Goal: Transaction & Acquisition: Purchase product/service

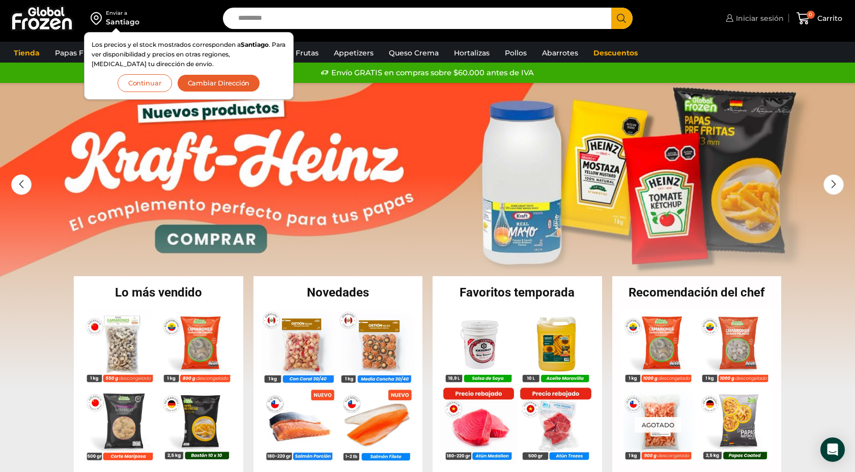
click at [753, 19] on span "Iniciar sesión" at bounding box center [758, 18] width 50 height 10
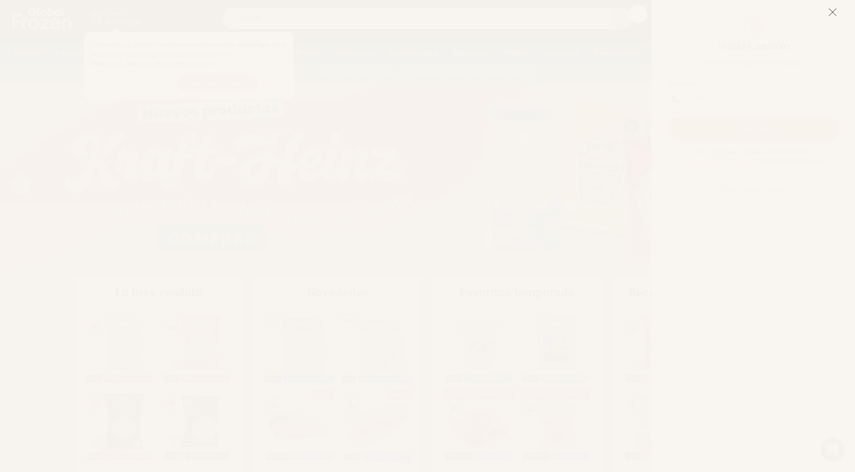
click at [833, 13] on icon at bounding box center [832, 12] width 9 height 9
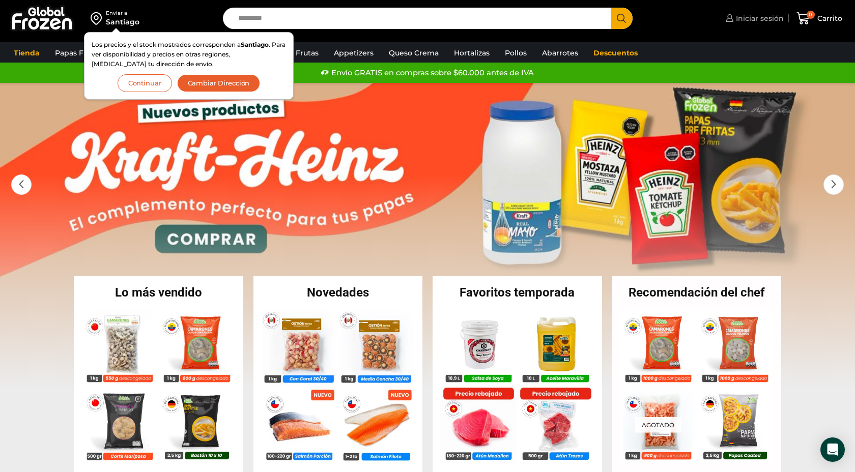
click at [754, 18] on span "Iniciar sesión" at bounding box center [758, 18] width 50 height 10
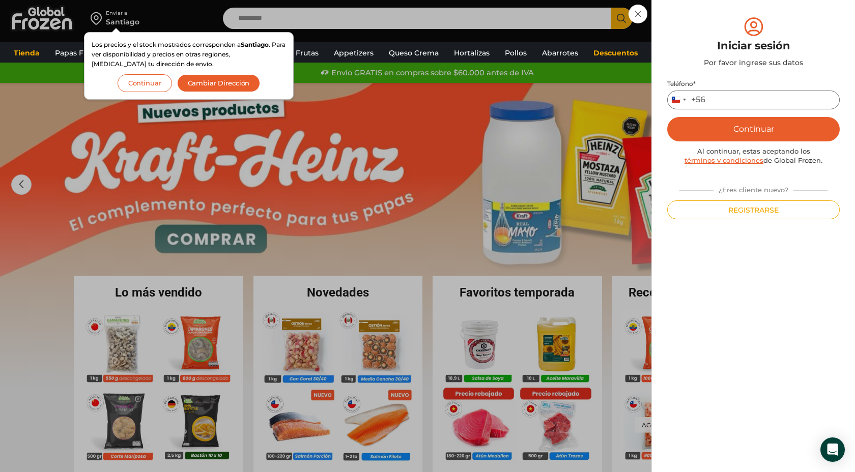
click at [734, 103] on input "Teléfono *" at bounding box center [753, 100] width 173 height 19
type input "*********"
click at [748, 130] on button "Continuar" at bounding box center [753, 129] width 173 height 24
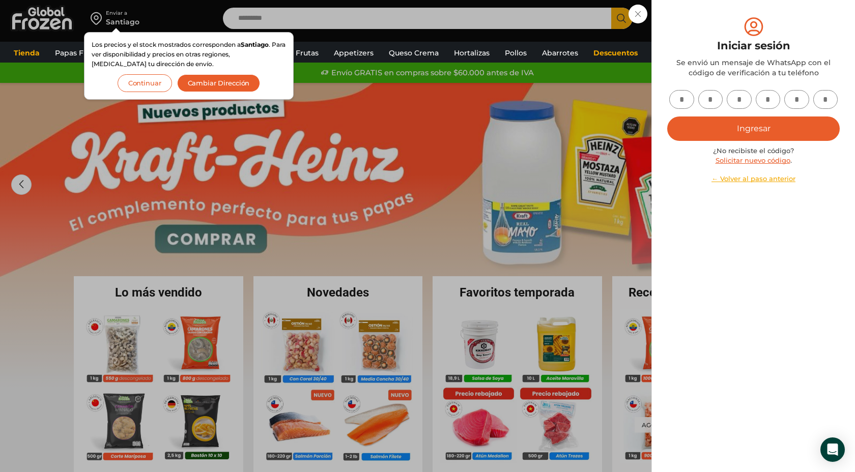
click at [682, 98] on input "text" at bounding box center [681, 99] width 25 height 19
type input "*"
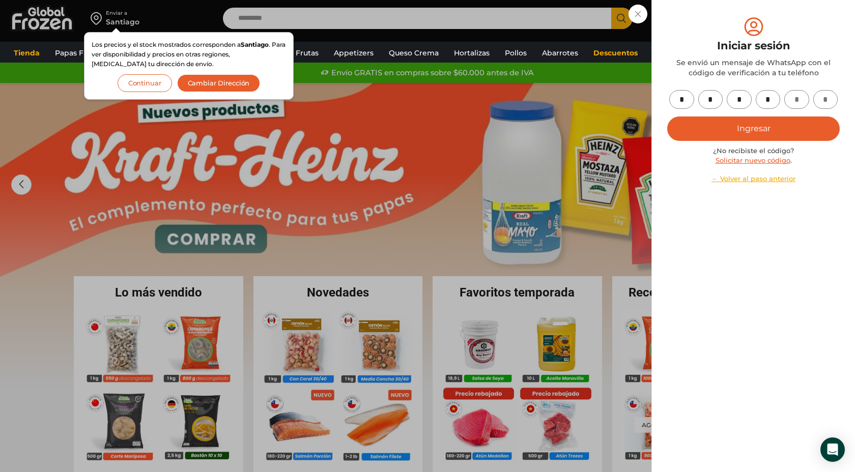
type input "*"
click at [752, 123] on button "Ingresar" at bounding box center [753, 129] width 173 height 24
click at [743, 131] on button "Ingresar" at bounding box center [753, 129] width 173 height 24
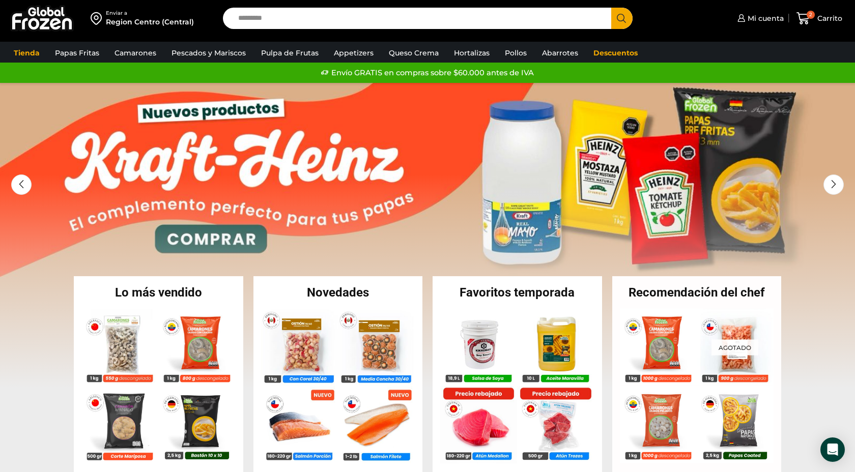
click at [247, 21] on input "Search input" at bounding box center [419, 18] width 373 height 21
type input "**********"
click at [611, 8] on button "Search" at bounding box center [621, 18] width 21 height 21
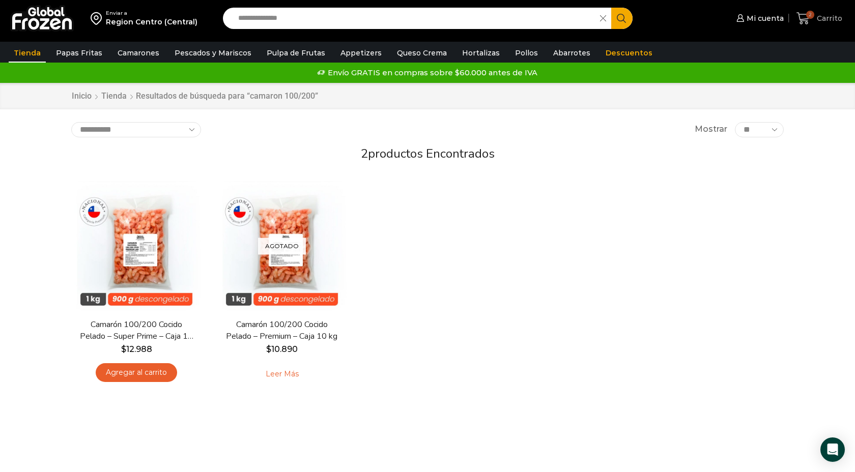
click at [801, 20] on icon at bounding box center [803, 18] width 13 height 12
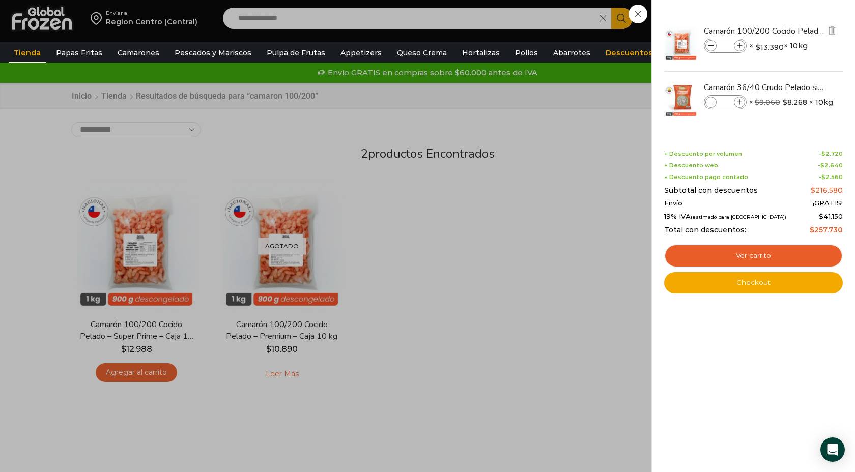
click at [776, 48] on bdi "$ 13.390" at bounding box center [770, 47] width 28 height 10
click at [794, 31] on div "2 Carrito 2 2 Shopping Cart * $" at bounding box center [819, 19] width 51 height 24
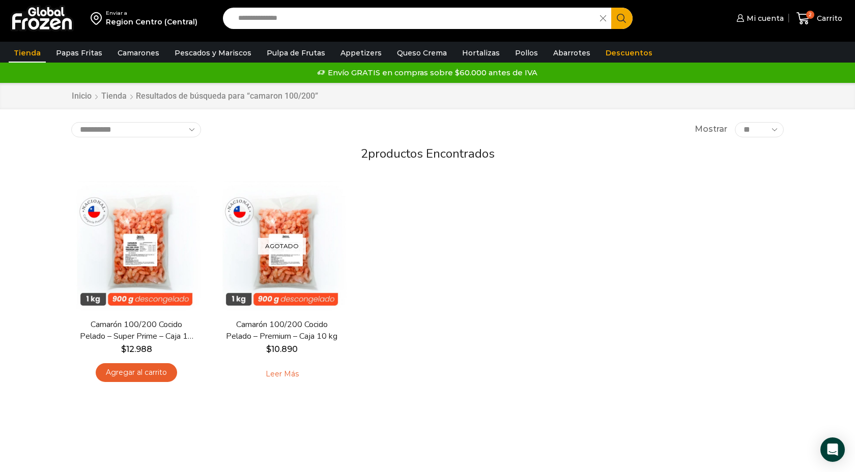
click at [154, 259] on img at bounding box center [136, 246] width 130 height 130
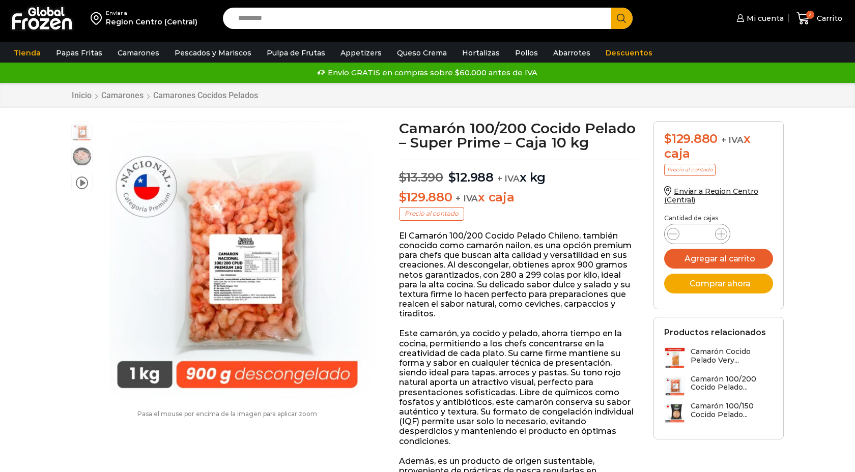
scroll to position [1, 0]
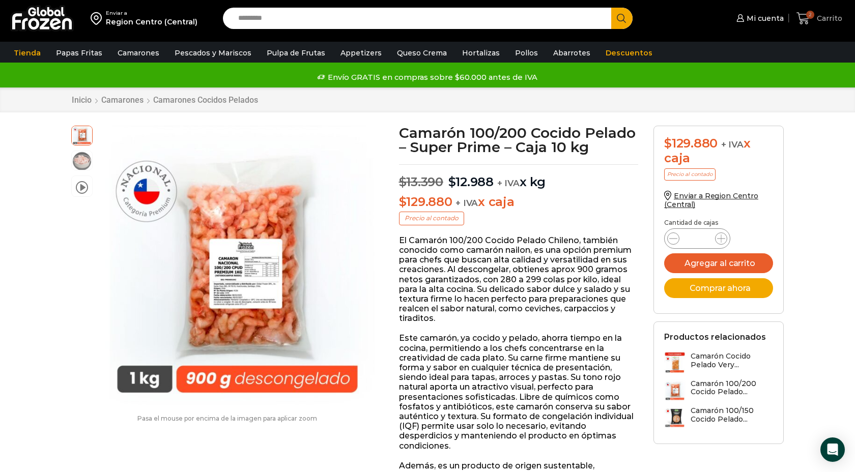
click at [811, 19] on span "2" at bounding box center [806, 19] width 18 height 14
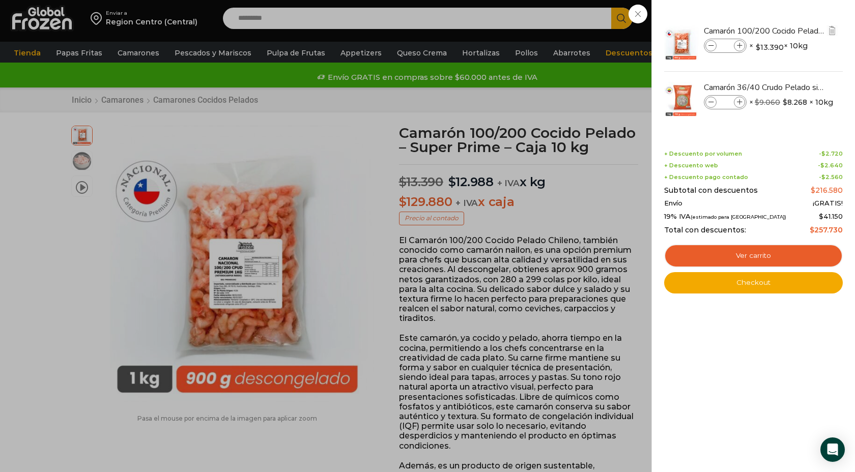
click at [712, 50] on span at bounding box center [710, 45] width 11 height 11
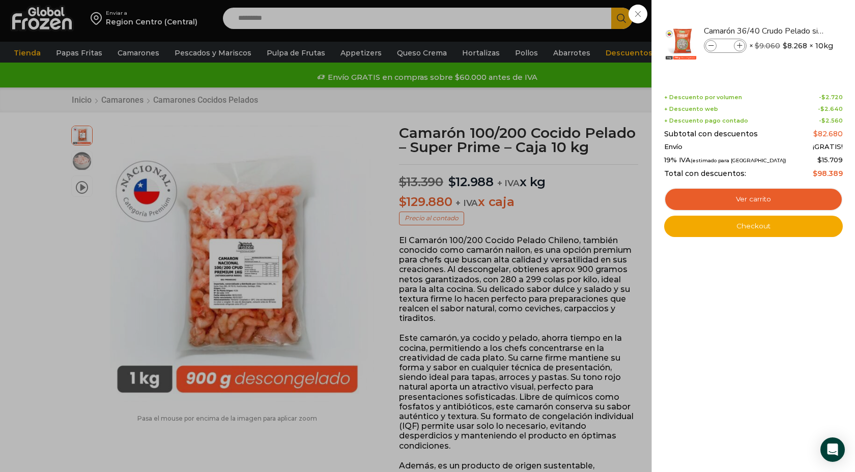
click at [713, 104] on div "+ Descuento por volumen - $ 2.720 + Descuento web - $ 2.640 + Descuento pago co…" at bounding box center [753, 135] width 179 height 83
click at [712, 43] on span at bounding box center [710, 45] width 11 height 11
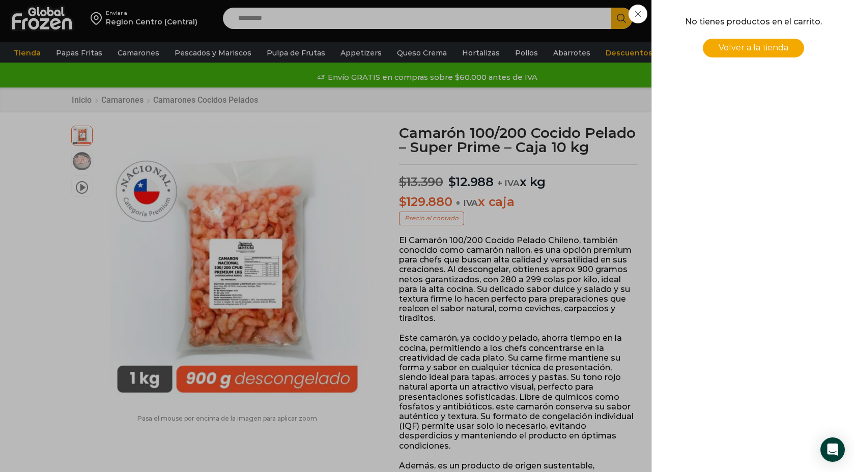
click at [794, 31] on div "0 Carrito 0 0 Shopping Cart No tienes productos en el carrito. Volver a la tien…" at bounding box center [819, 19] width 51 height 24
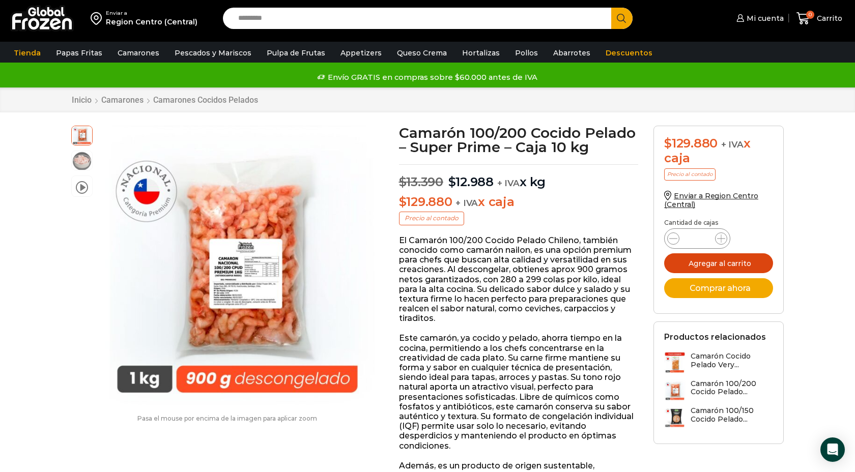
click at [717, 265] on button "Agregar al carrito" at bounding box center [718, 263] width 109 height 20
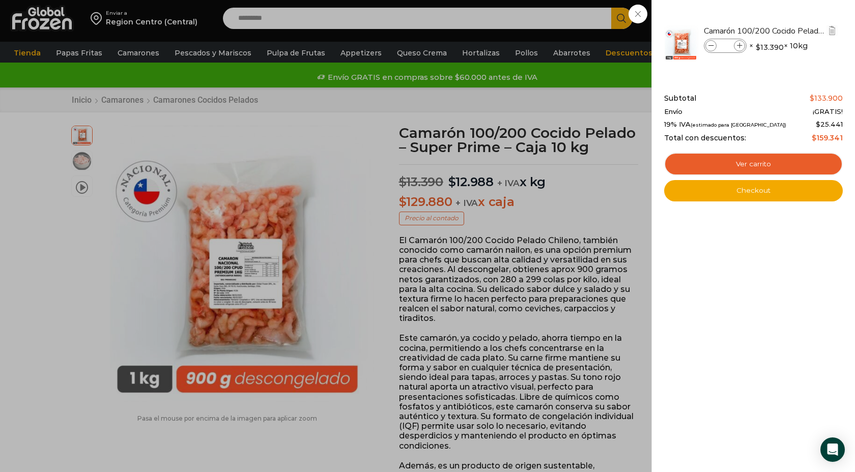
click at [714, 47] on span at bounding box center [710, 45] width 11 height 11
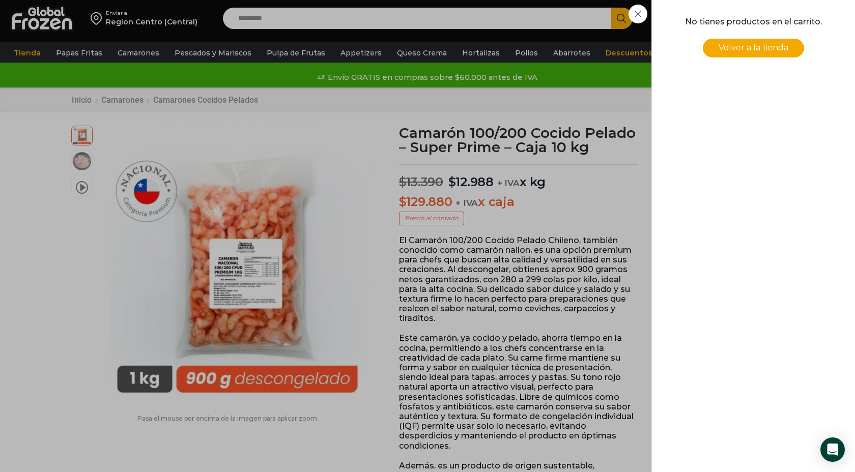
click at [794, 21] on div "0 Carrito 0 0 Shopping Cart No tienes productos en el carrito. Volver a la tien…" at bounding box center [819, 19] width 51 height 24
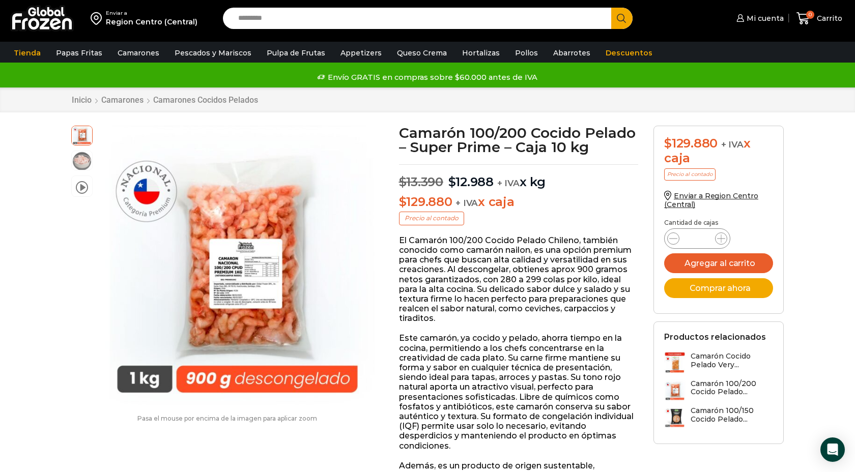
click at [252, 21] on input "Search input" at bounding box center [419, 18] width 373 height 21
type input "**********"
click at [611, 8] on button "Search" at bounding box center [621, 18] width 21 height 21
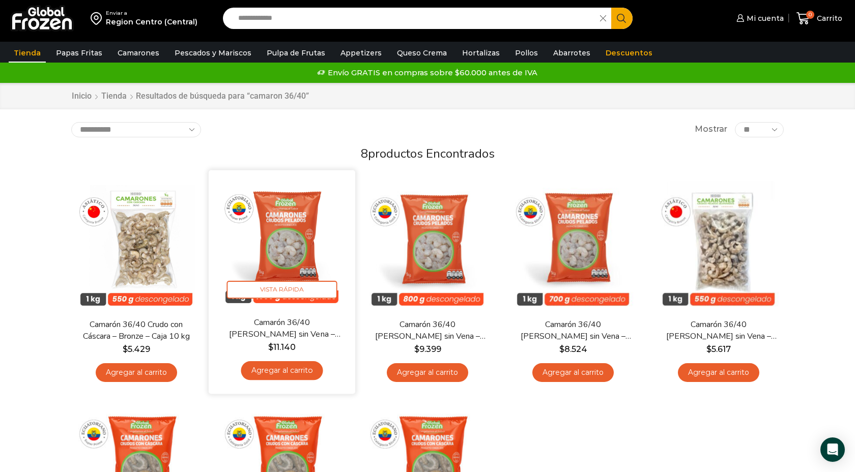
click at [281, 252] on img at bounding box center [281, 243] width 131 height 131
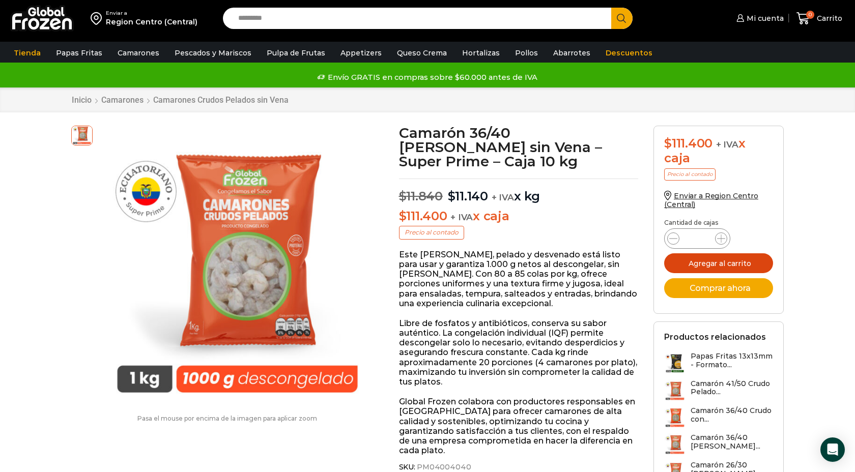
click at [707, 267] on button "Agregar al carrito" at bounding box center [718, 263] width 109 height 20
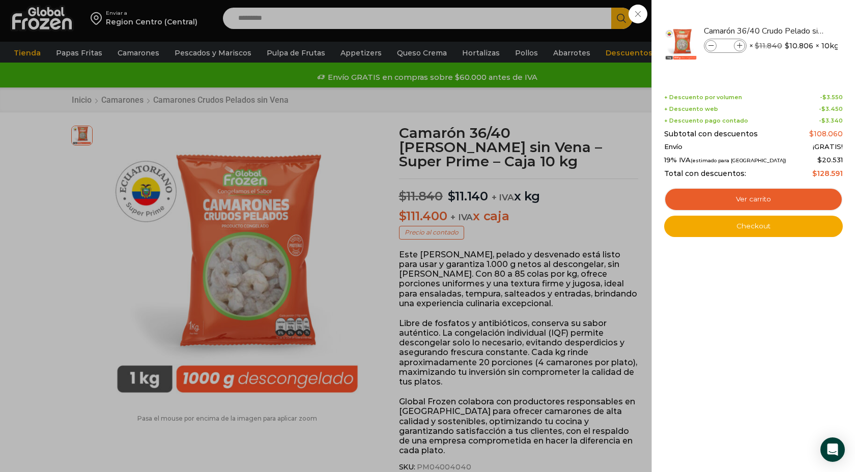
click at [794, 18] on div "1 [GEOGRAPHIC_DATA] 1 1 Shopping Cart *" at bounding box center [819, 19] width 51 height 24
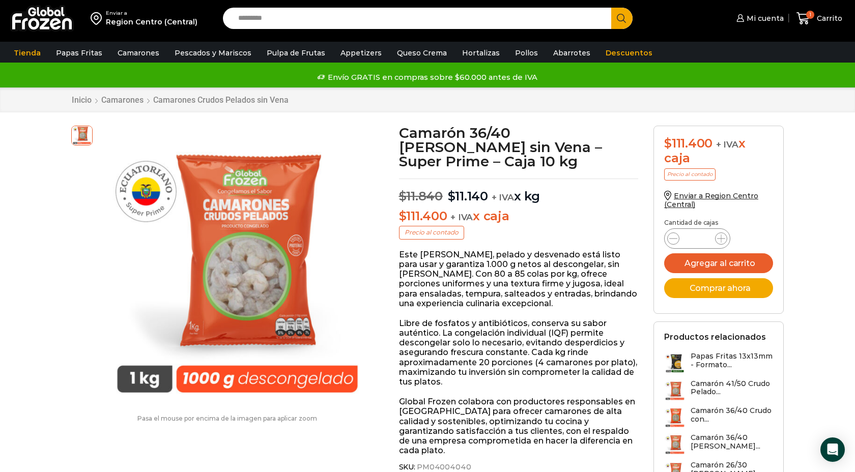
click at [287, 18] on input "Search input" at bounding box center [419, 18] width 373 height 21
type input "**********"
click at [611, 8] on button "Search" at bounding box center [621, 18] width 21 height 21
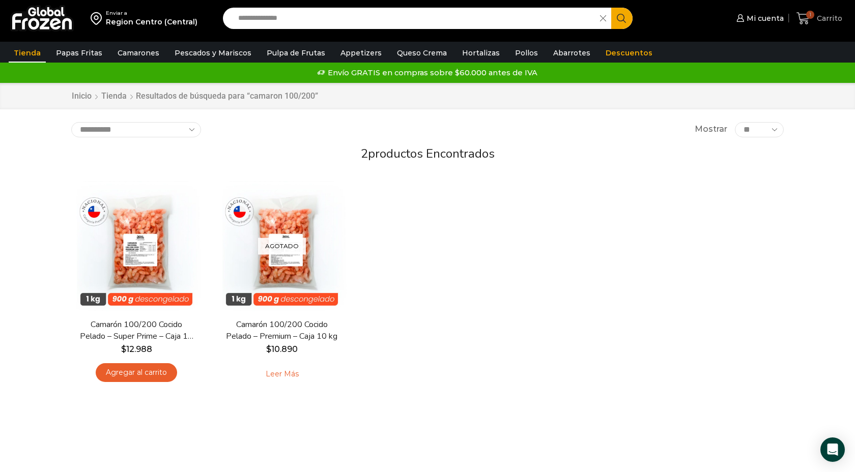
click at [807, 20] on icon at bounding box center [804, 19] width 14 height 14
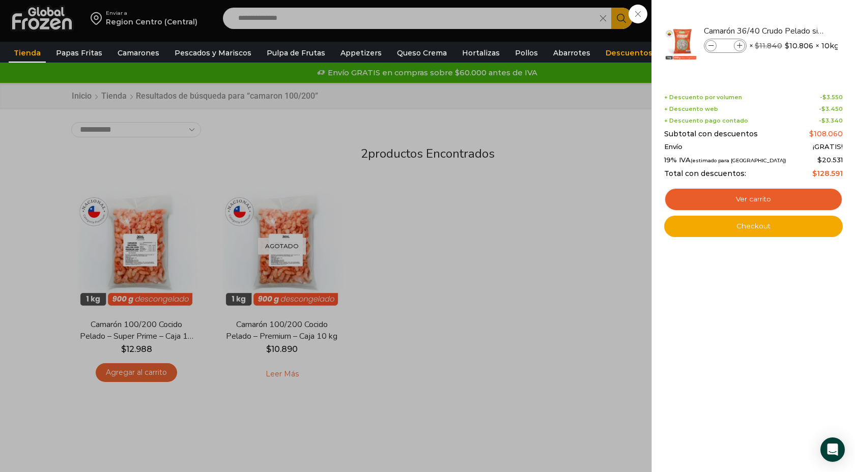
click at [794, 19] on div "1 Carrito 1 1 Shopping Cart * $" at bounding box center [819, 19] width 51 height 24
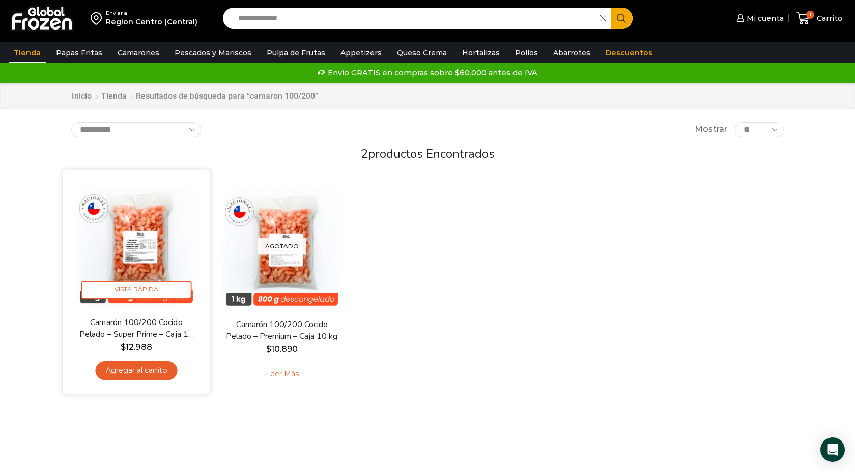
click at [133, 371] on link "Agregar al carrito" at bounding box center [136, 370] width 82 height 19
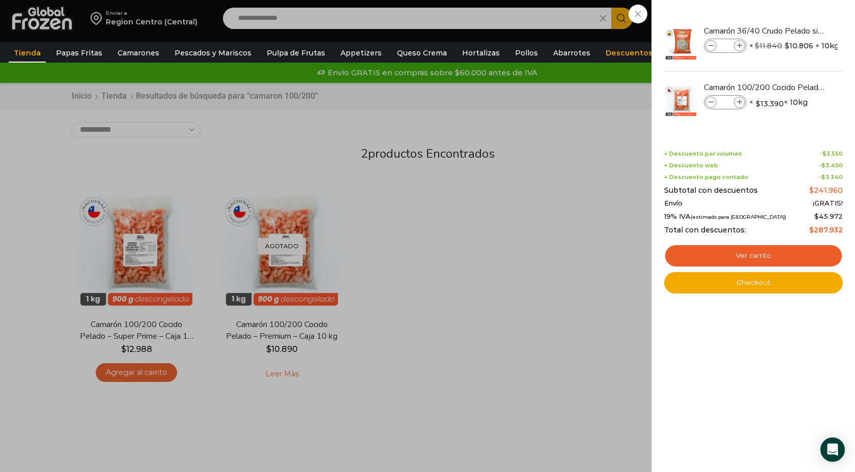
click at [794, 31] on div "2 Carrito 2 2 Shopping Cart *" at bounding box center [819, 19] width 51 height 24
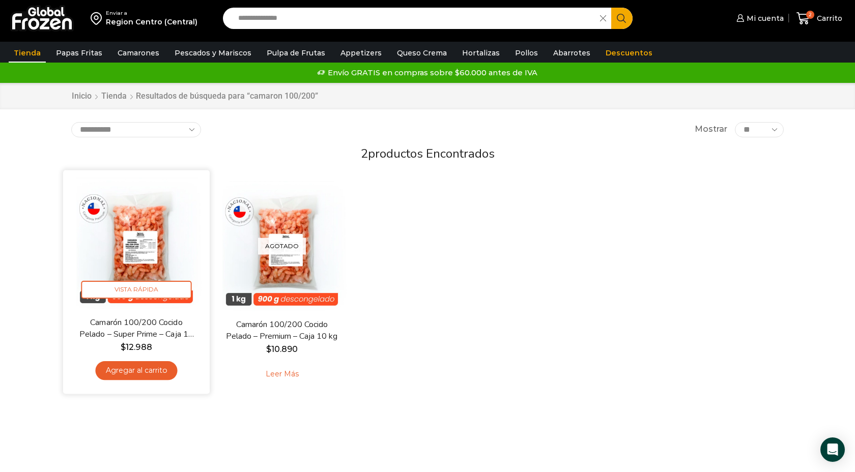
click at [148, 249] on img at bounding box center [136, 243] width 131 height 131
click at [152, 257] on img at bounding box center [136, 243] width 131 height 131
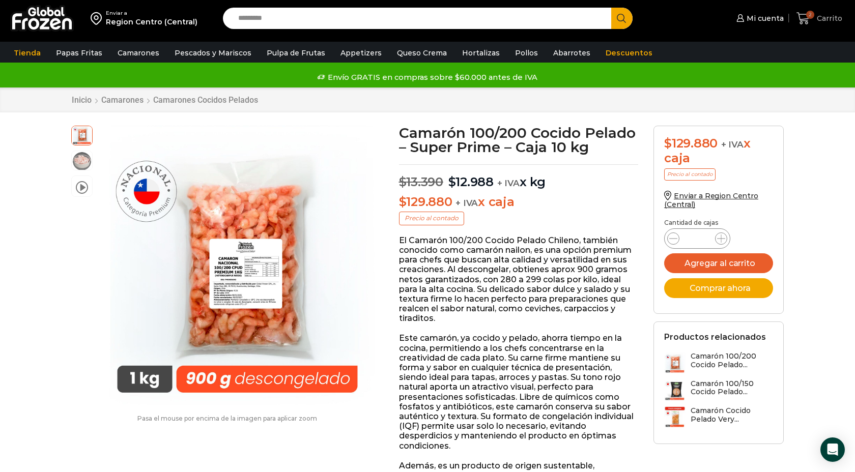
click at [807, 17] on icon at bounding box center [804, 19] width 14 height 14
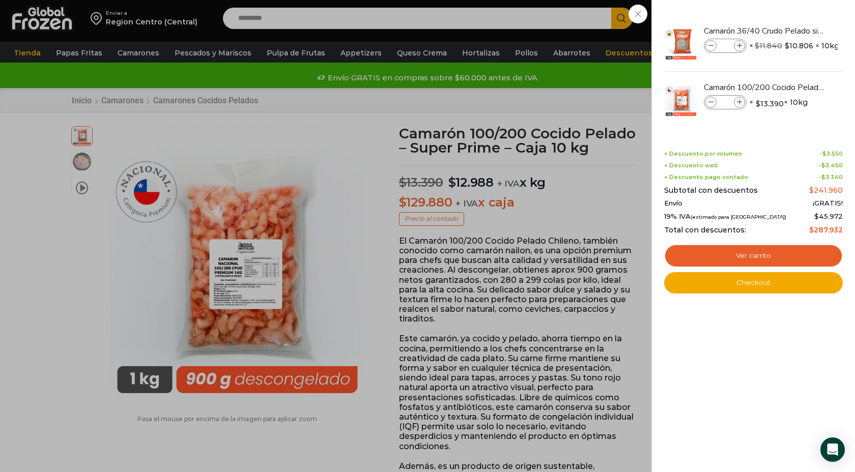
click at [794, 31] on div "2 Carrito 2 2 Shopping Cart * $" at bounding box center [819, 19] width 51 height 24
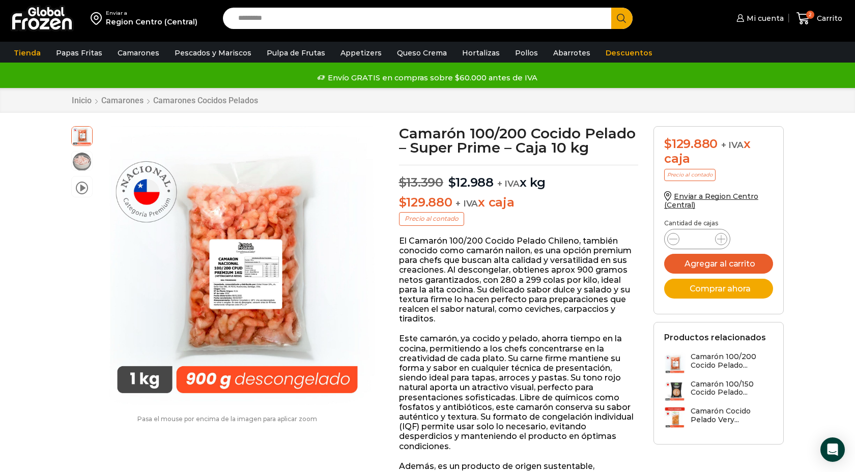
click at [322, 22] on input "Search input" at bounding box center [419, 18] width 373 height 21
type input "*****"
click at [611, 8] on button "Search" at bounding box center [621, 18] width 21 height 21
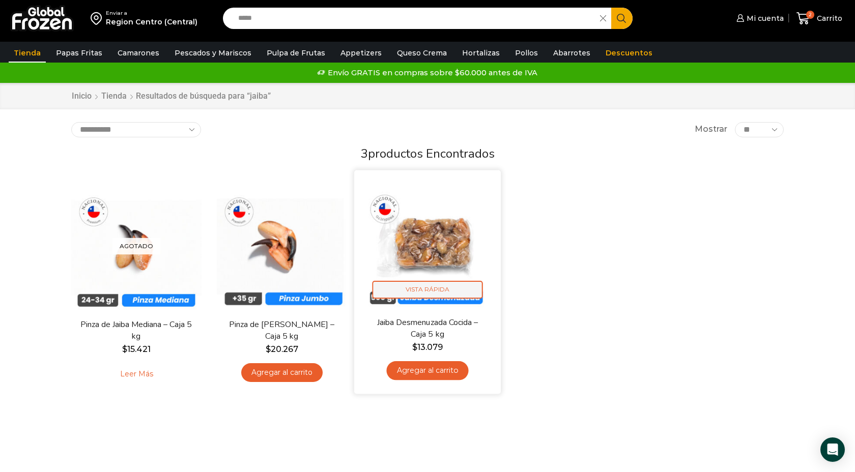
click at [415, 289] on span "Vista Rápida" at bounding box center [428, 290] width 110 height 18
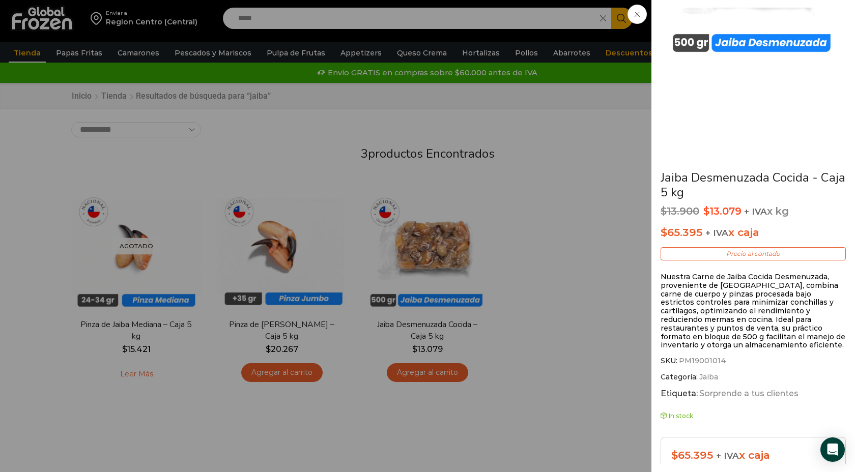
scroll to position [135, 0]
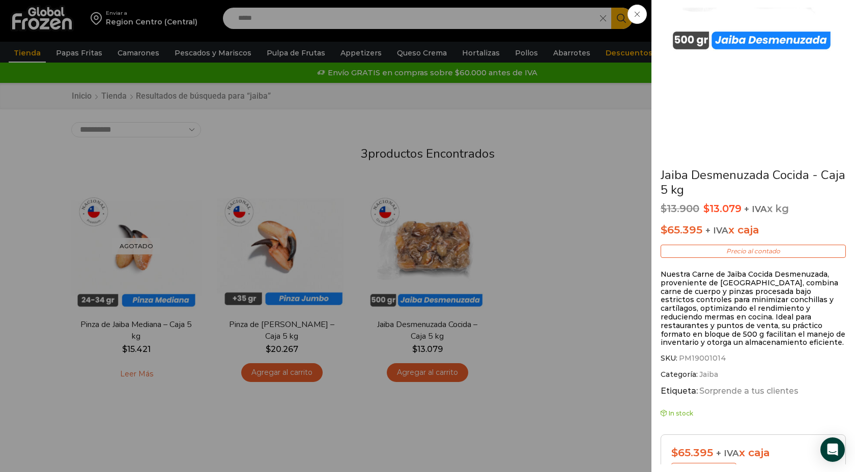
click at [573, 0] on div "Jaiba Desmenuzada Cocida - Caja 5 kg $ 13.900 Original price was: $13.900. $ 13…" at bounding box center [427, 0] width 855 height 0
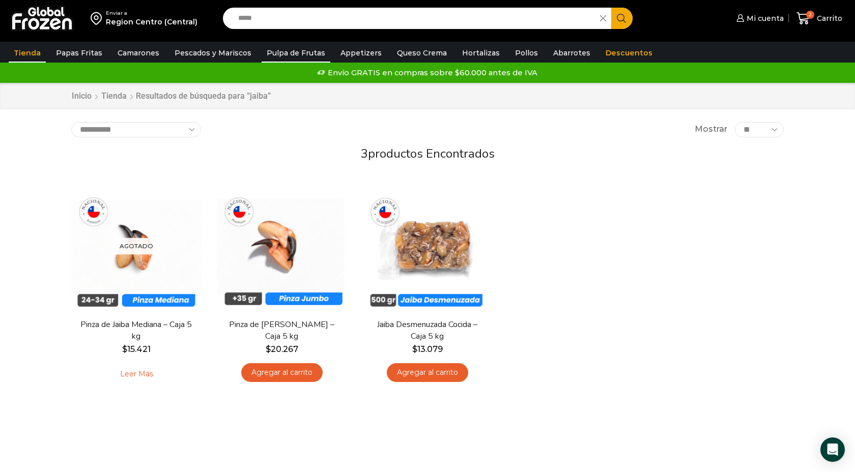
click at [273, 53] on link "Pulpa de Frutas" at bounding box center [296, 52] width 69 height 19
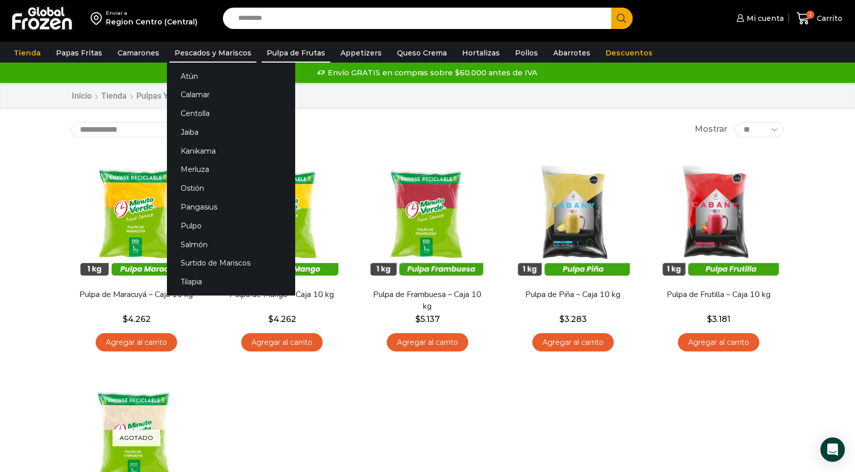
click at [223, 51] on link "Pescados y Mariscos" at bounding box center [212, 52] width 87 height 19
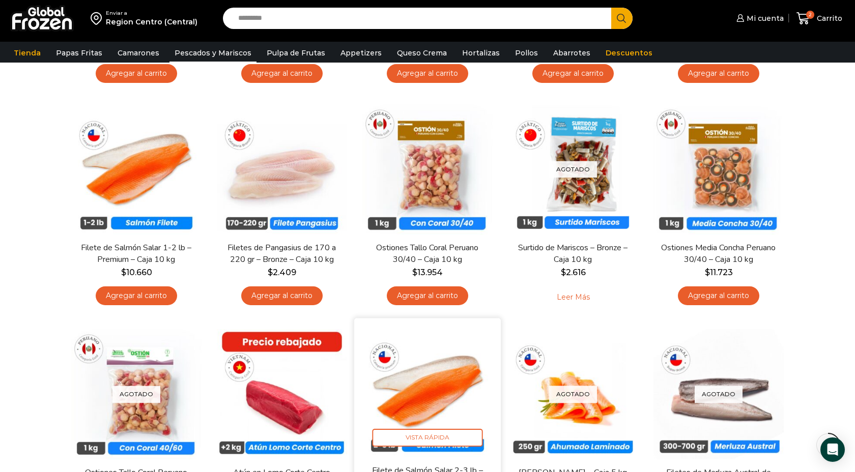
scroll to position [466, 0]
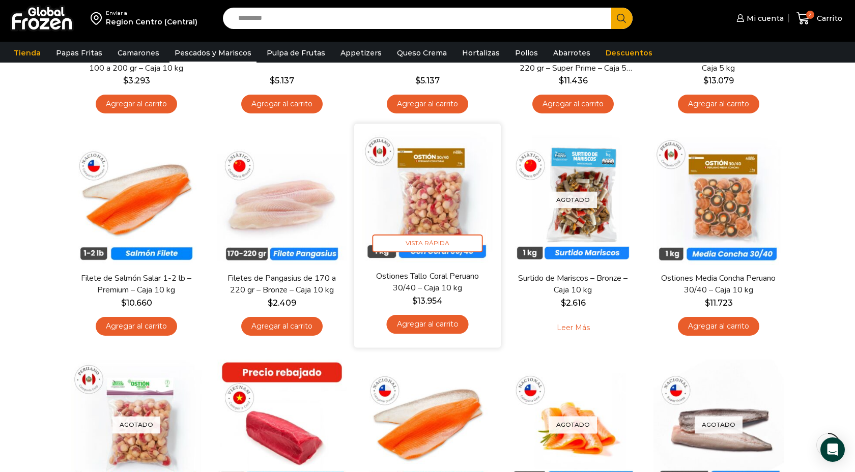
click at [429, 190] on img at bounding box center [427, 197] width 131 height 131
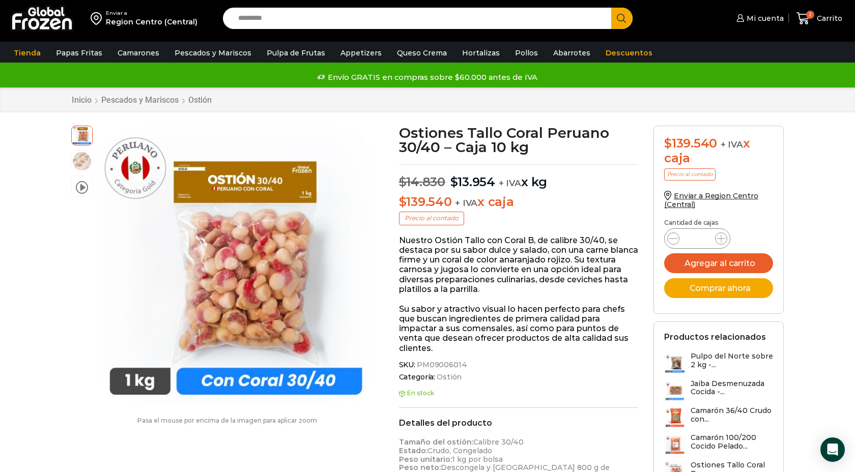
click at [259, 17] on input "Search input" at bounding box center [419, 18] width 373 height 21
type input "*****"
click at [611, 8] on button "Search" at bounding box center [621, 18] width 21 height 21
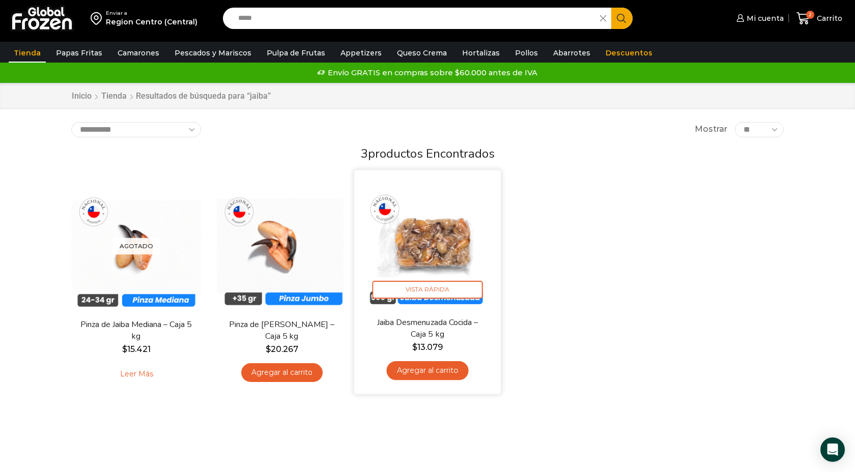
click at [436, 238] on img at bounding box center [427, 243] width 131 height 131
click at [429, 292] on span "Vista Rápida" at bounding box center [428, 290] width 110 height 18
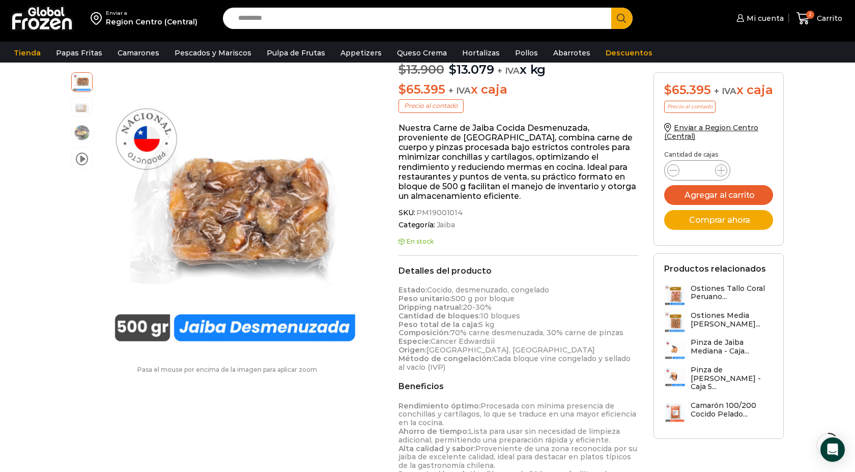
scroll to position [114, 0]
click at [807, 17] on icon at bounding box center [804, 19] width 14 height 14
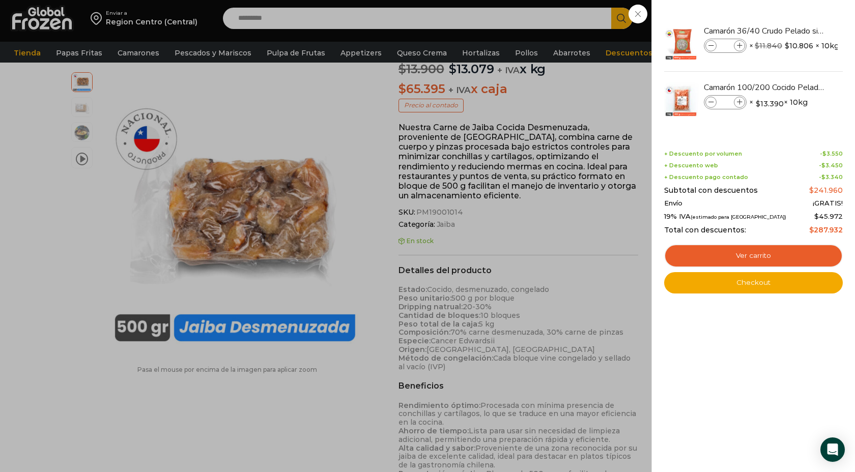
click at [794, 31] on div "2 [GEOGRAPHIC_DATA] 2 2 Shopping Cart * $" at bounding box center [819, 19] width 51 height 24
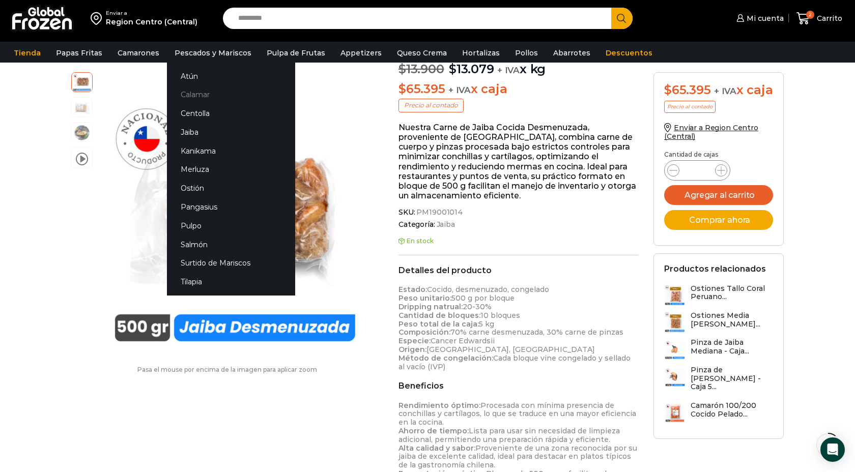
click at [194, 96] on link "Calamar" at bounding box center [231, 95] width 128 height 19
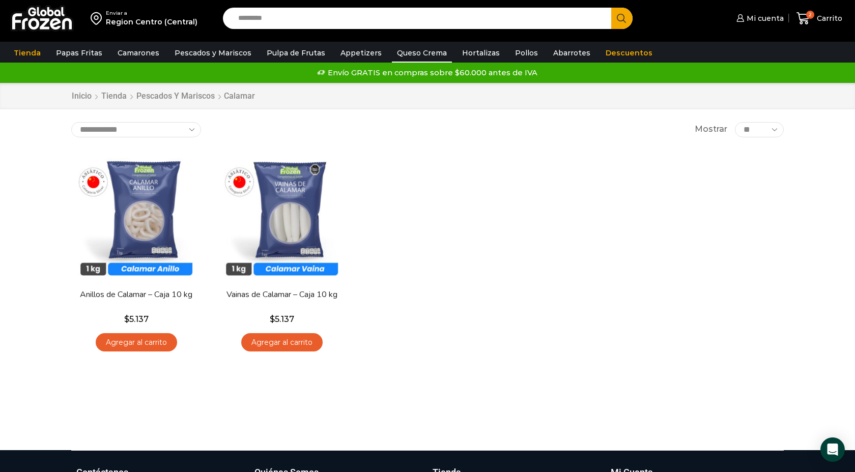
click at [406, 51] on link "Queso Crema" at bounding box center [422, 52] width 60 height 19
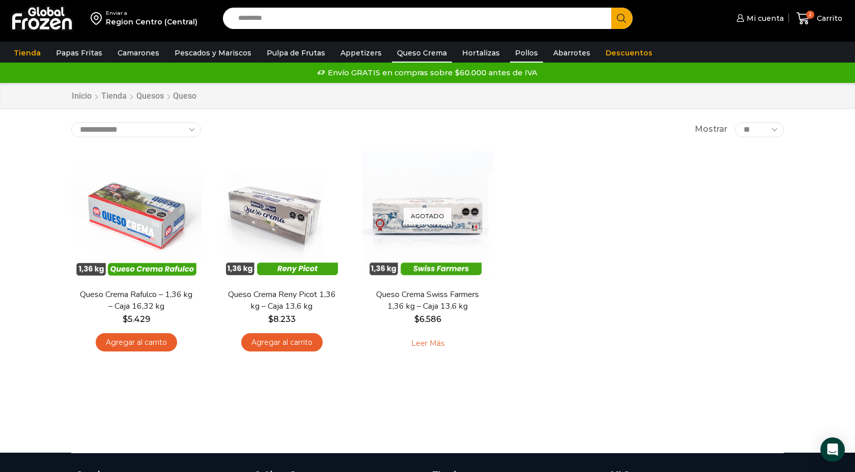
click at [518, 55] on link "Pollos" at bounding box center [526, 52] width 33 height 19
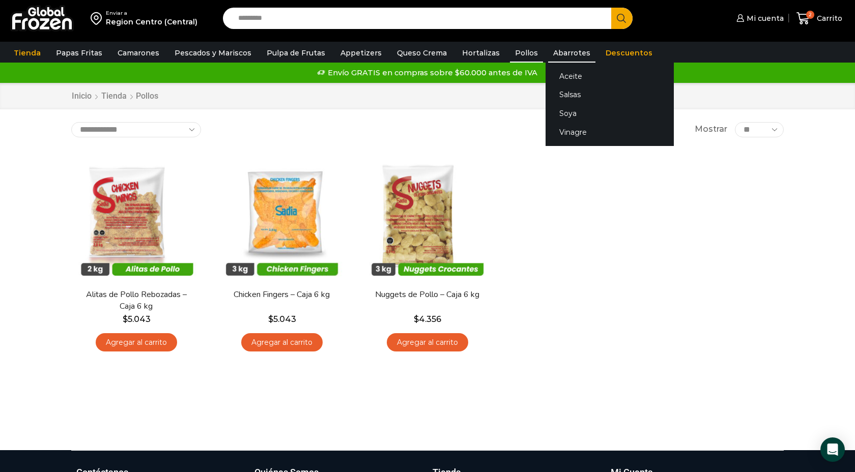
click at [549, 51] on link "Abarrotes" at bounding box center [571, 52] width 47 height 19
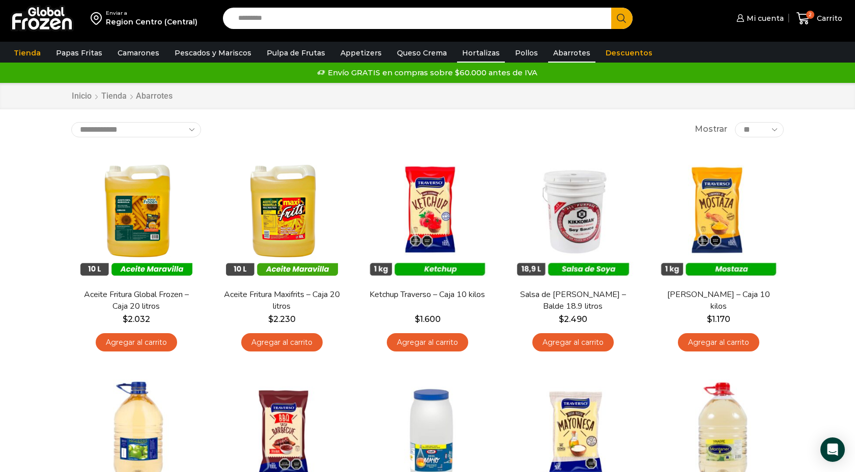
click at [457, 56] on link "Hortalizas" at bounding box center [481, 52] width 48 height 19
